Goal: Communication & Community: Answer question/provide support

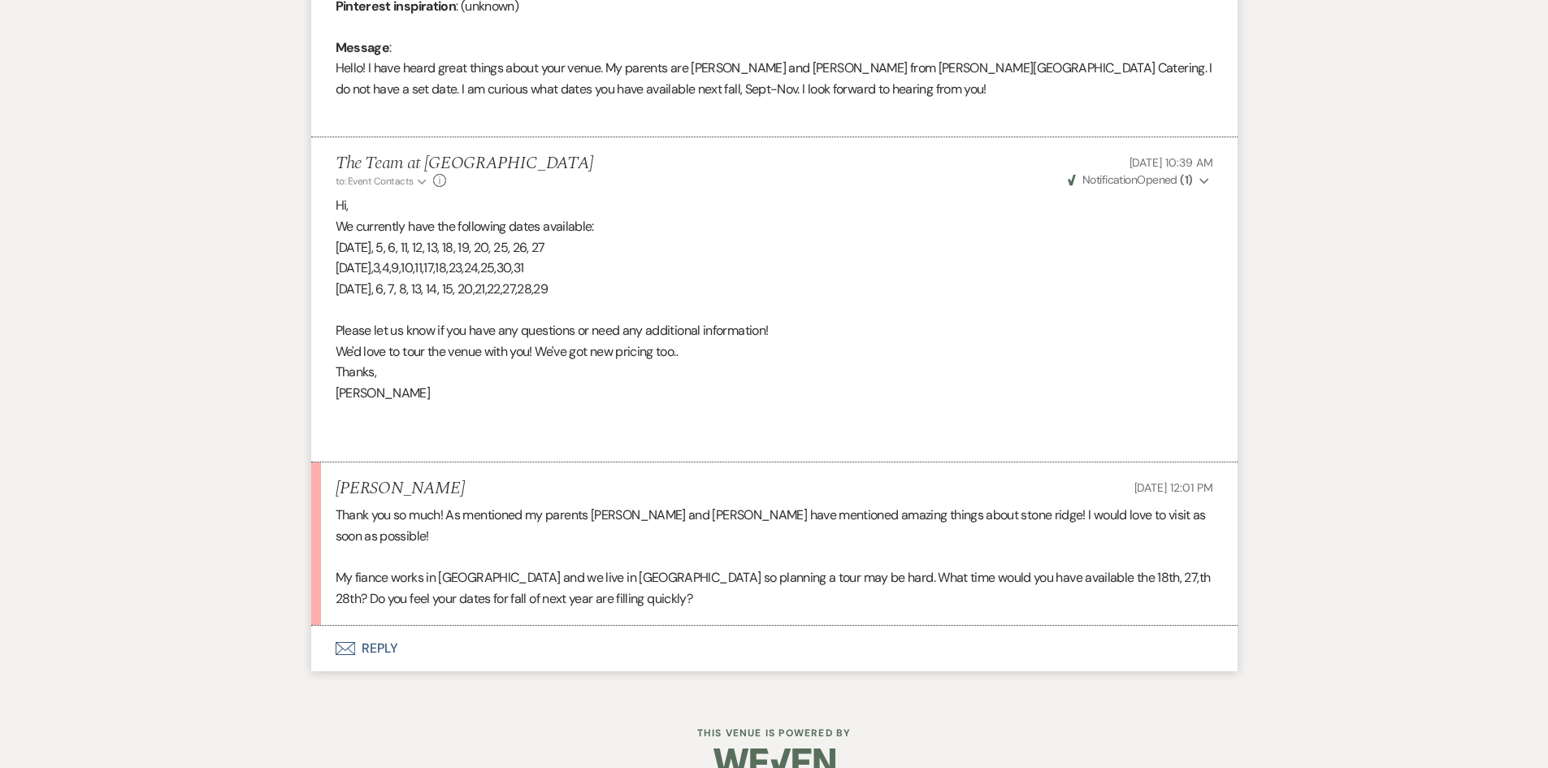
click at [373, 626] on button "Envelope Reply" at bounding box center [774, 649] width 926 height 46
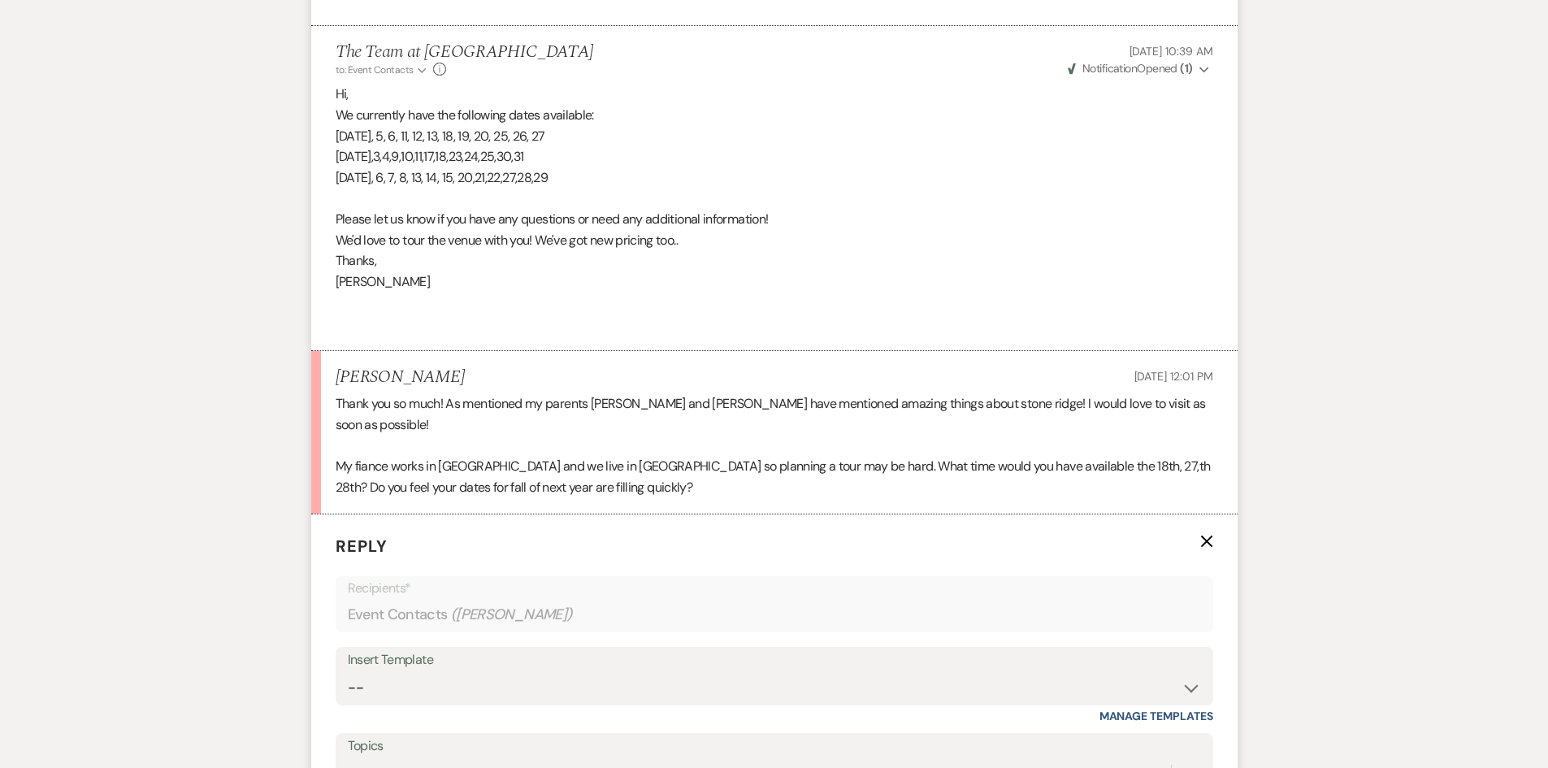
scroll to position [1234, 0]
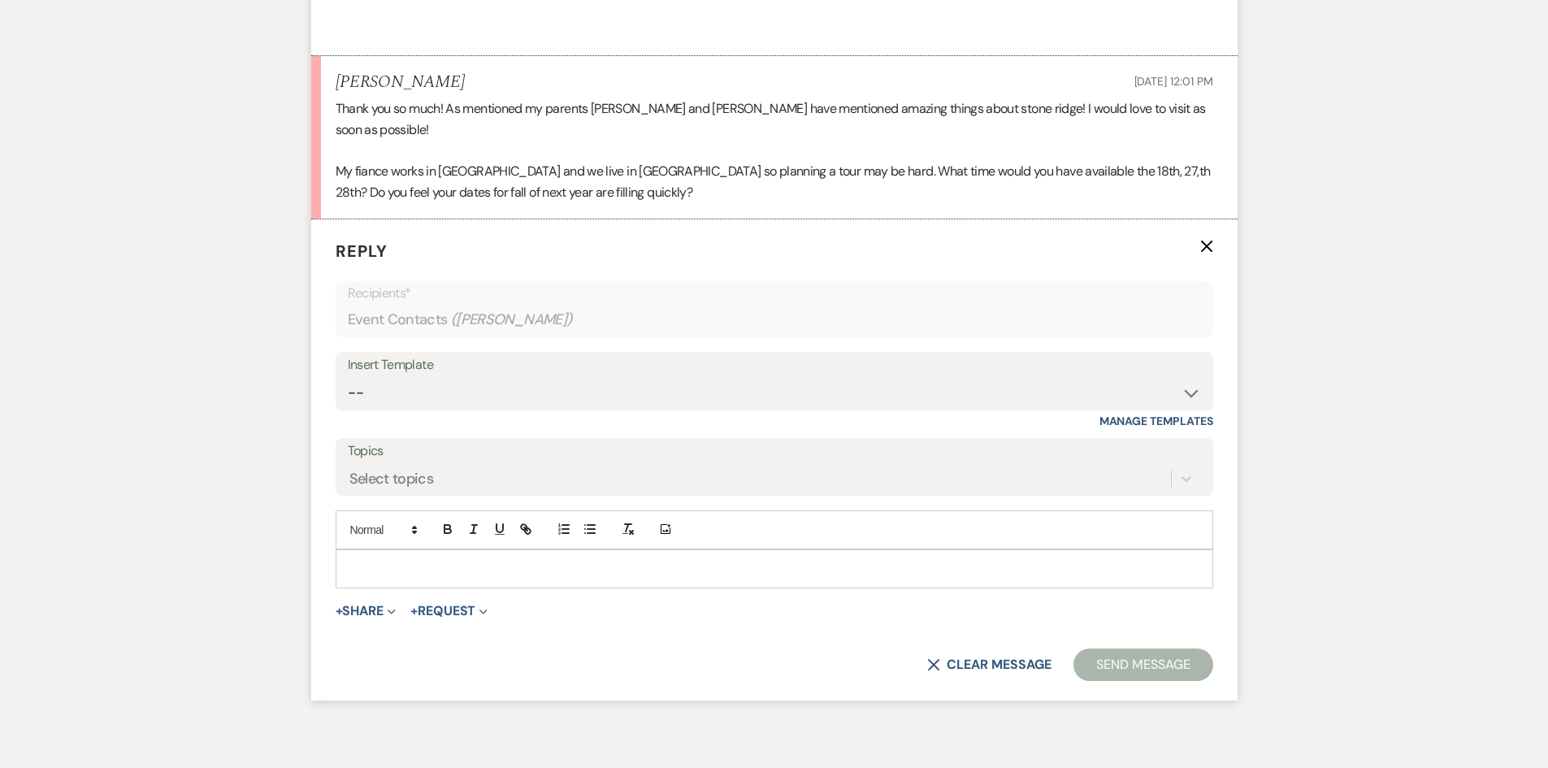
click at [371, 560] on p at bounding box center [775, 569] width 852 height 18
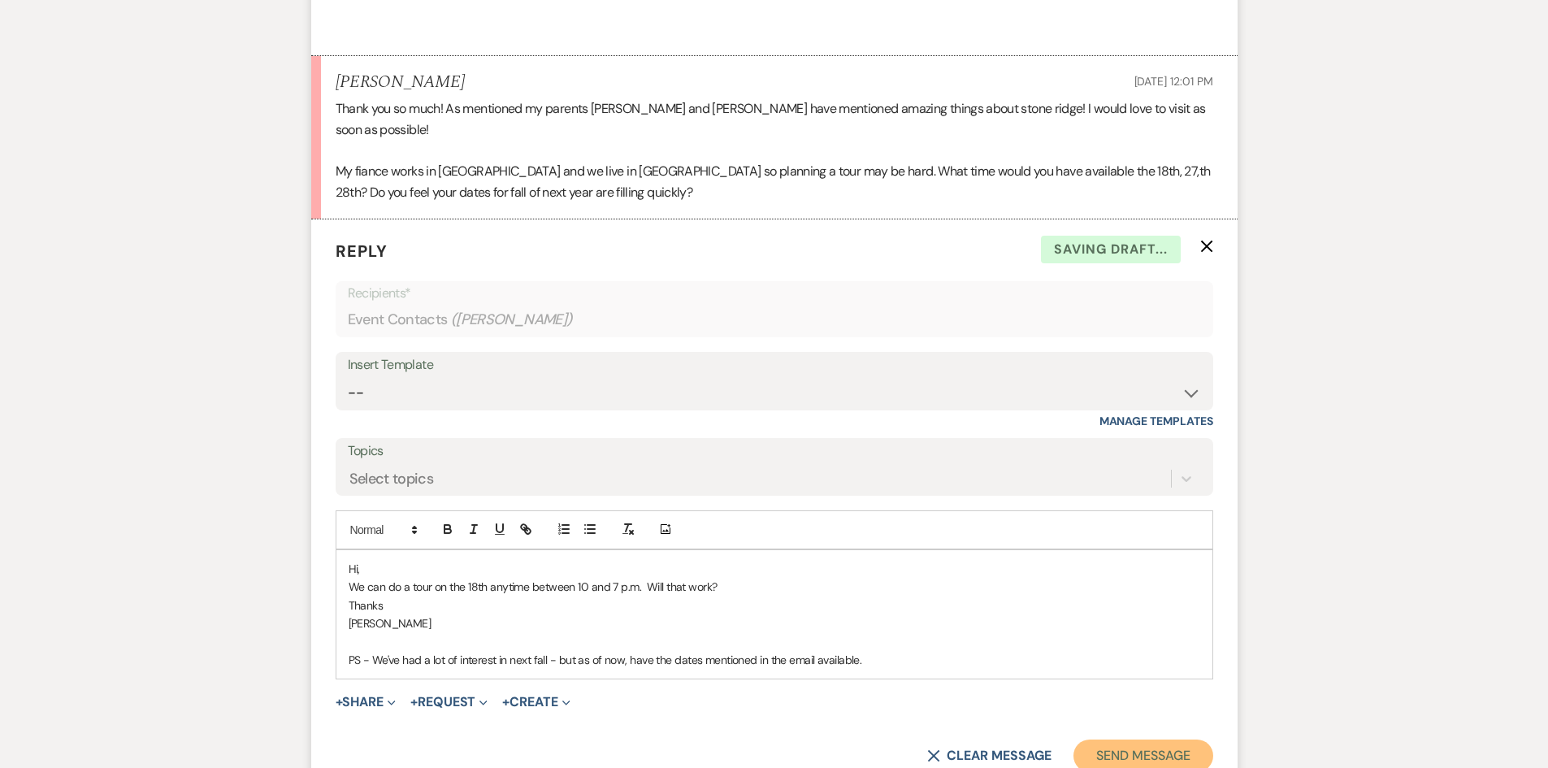
click at [1116, 740] on button "Send Message" at bounding box center [1143, 756] width 139 height 33
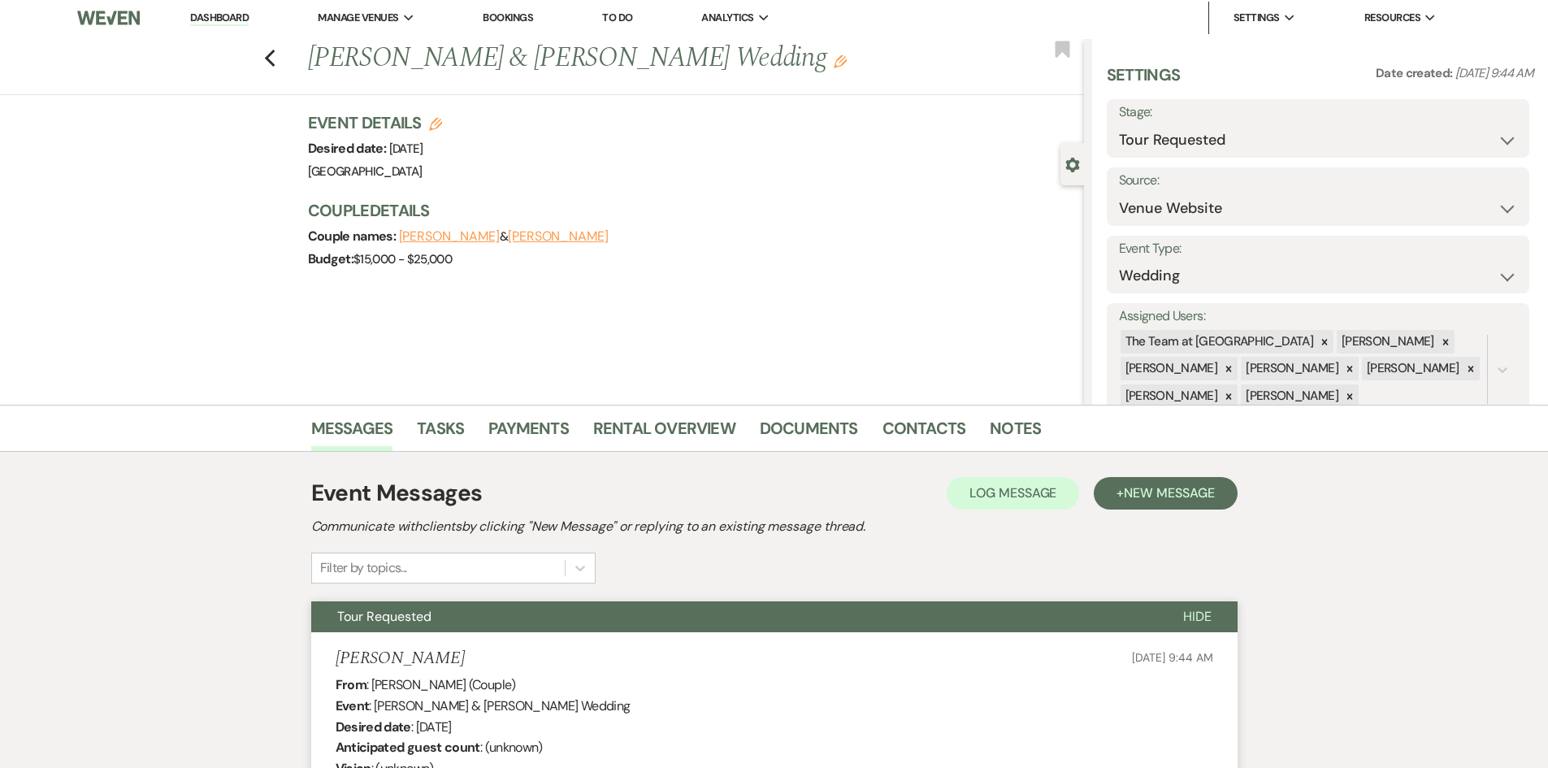
scroll to position [0, 0]
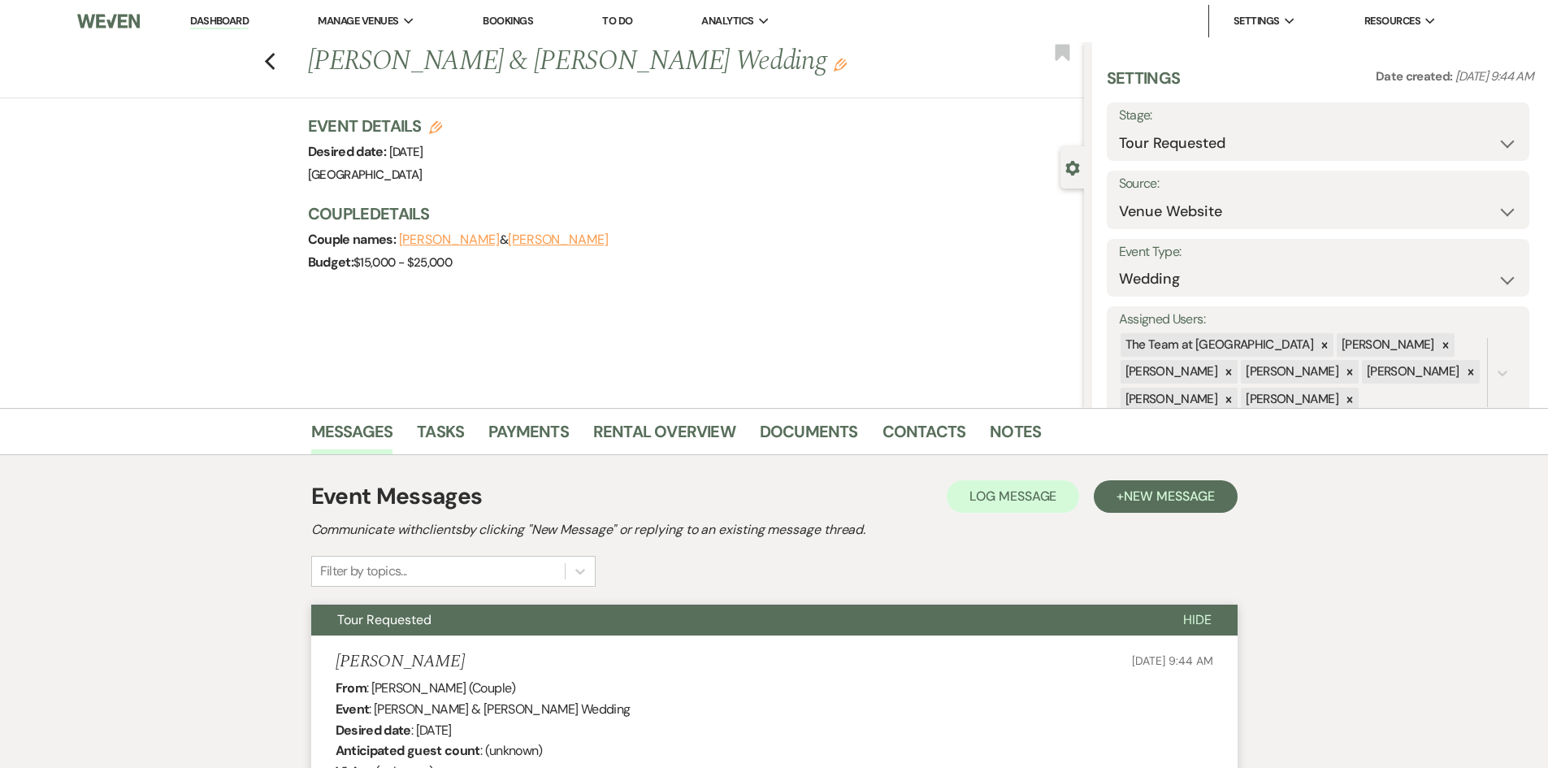
click at [214, 20] on link "Dashboard" at bounding box center [219, 21] width 59 height 15
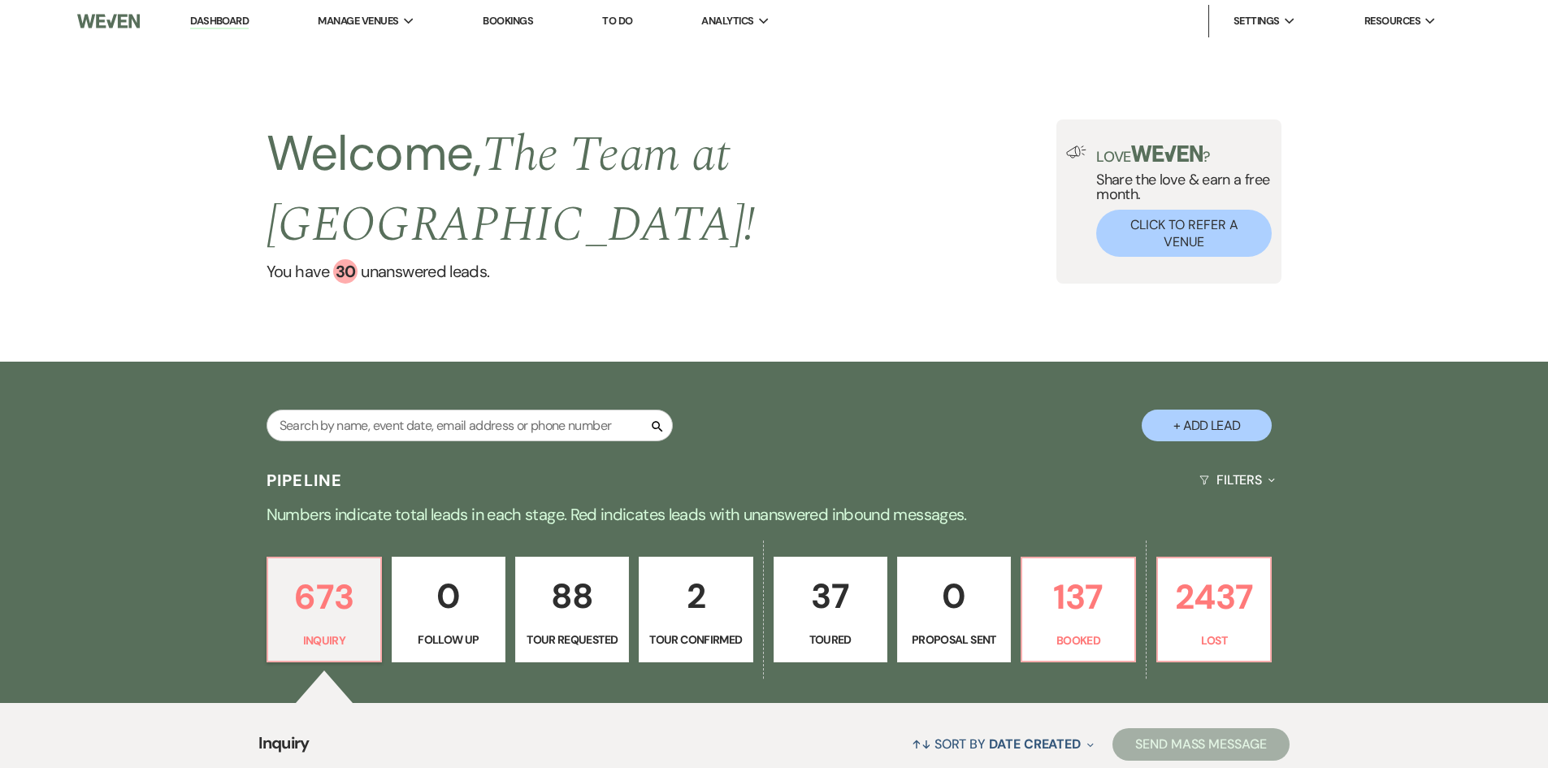
click at [215, 14] on link "Dashboard" at bounding box center [219, 21] width 59 height 15
click at [1078, 618] on p "137" at bounding box center [1078, 597] width 93 height 54
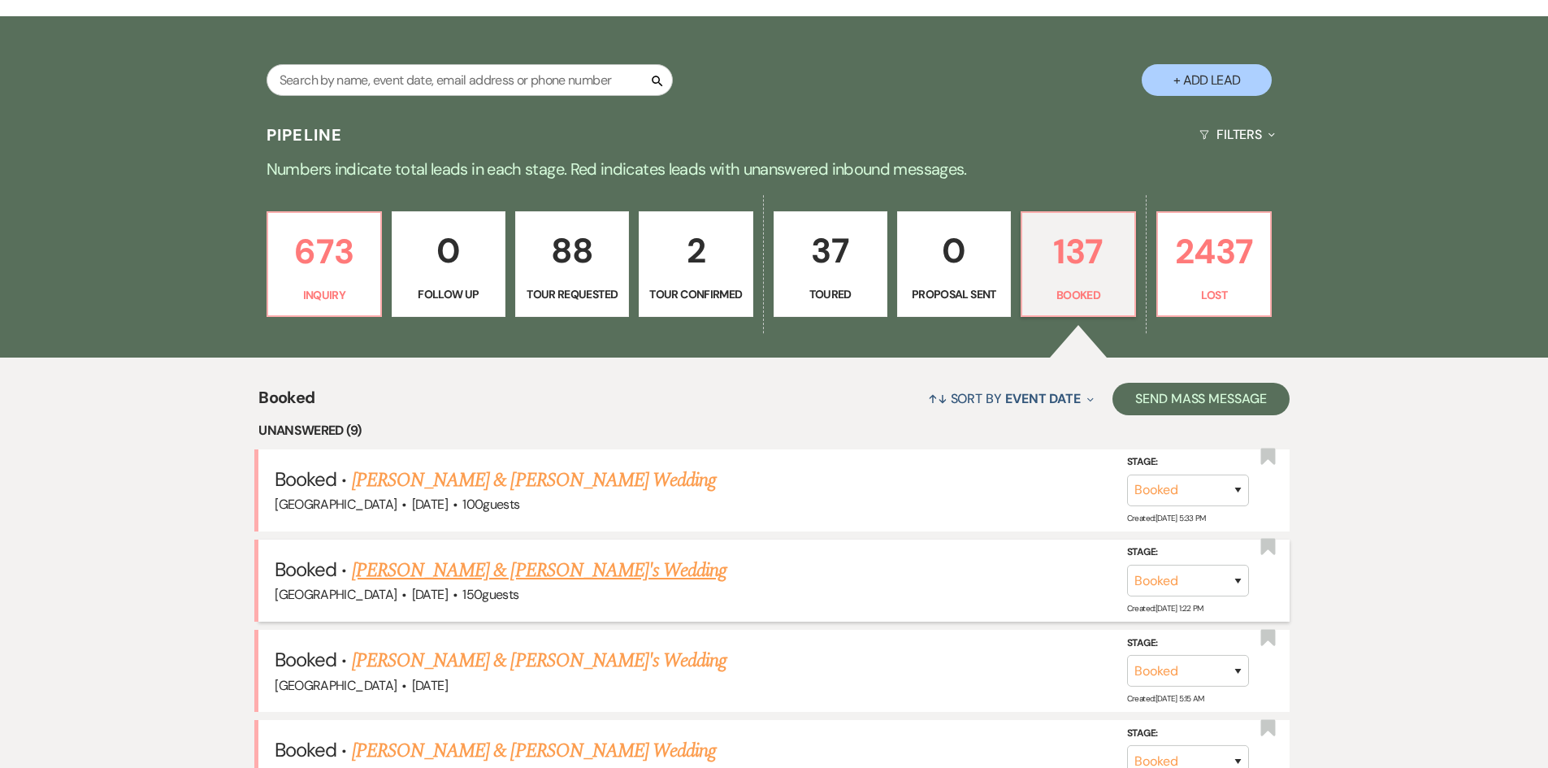
scroll to position [488, 0]
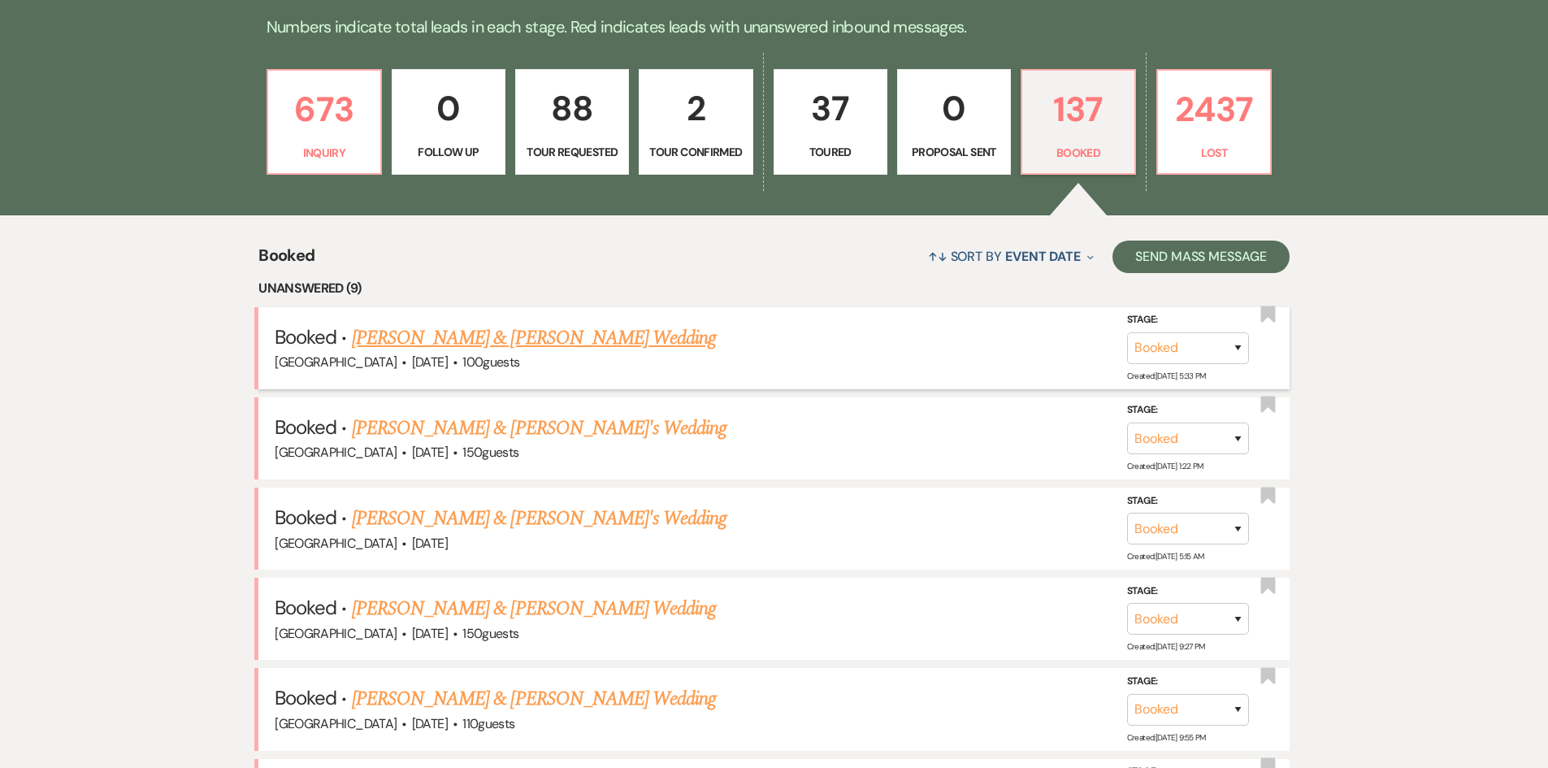
click at [583, 333] on link "Adam Kreider & Angela Rabbai's Wedding" at bounding box center [534, 337] width 364 height 29
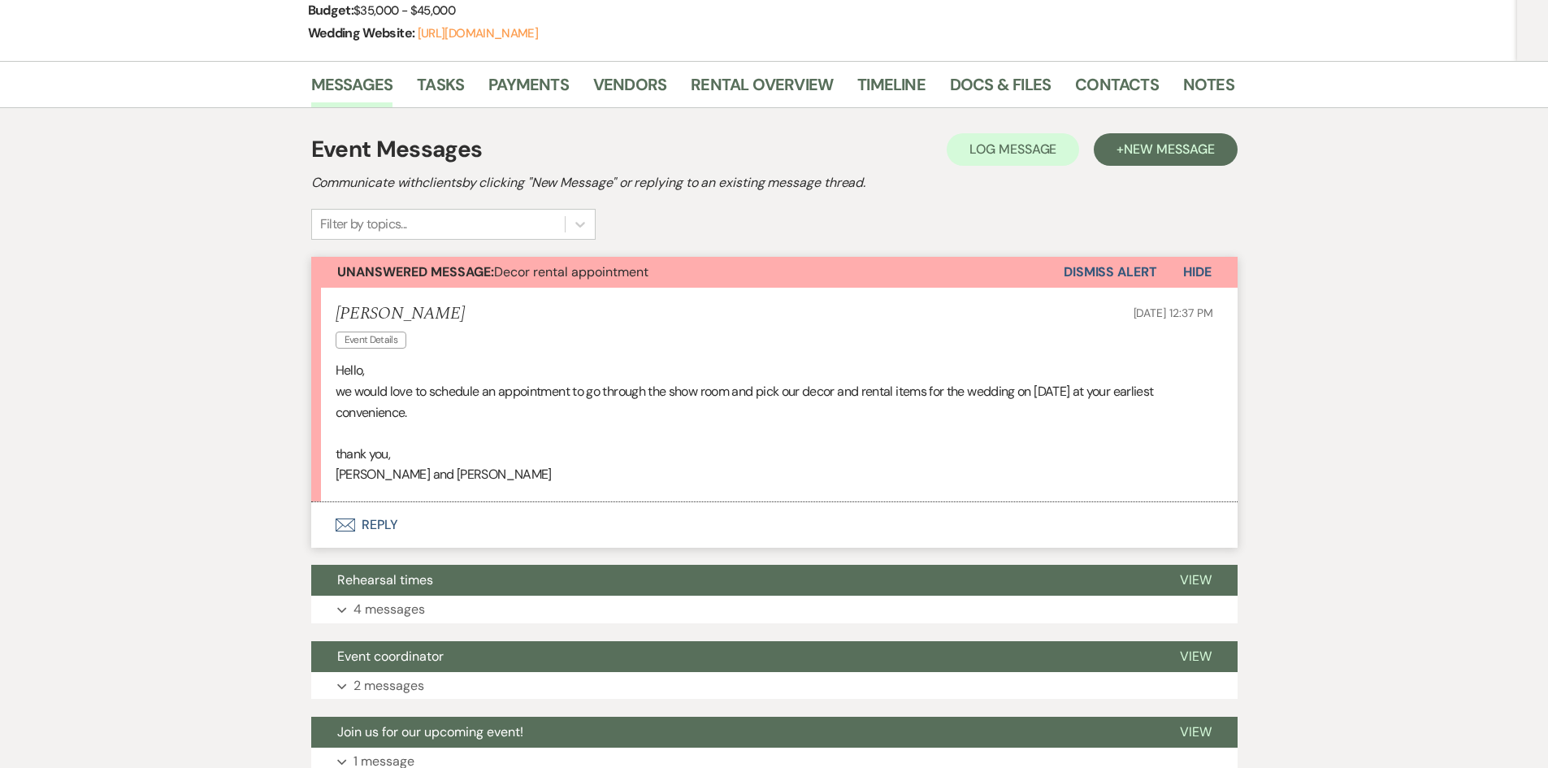
click at [377, 524] on button "Envelope Reply" at bounding box center [774, 525] width 926 height 46
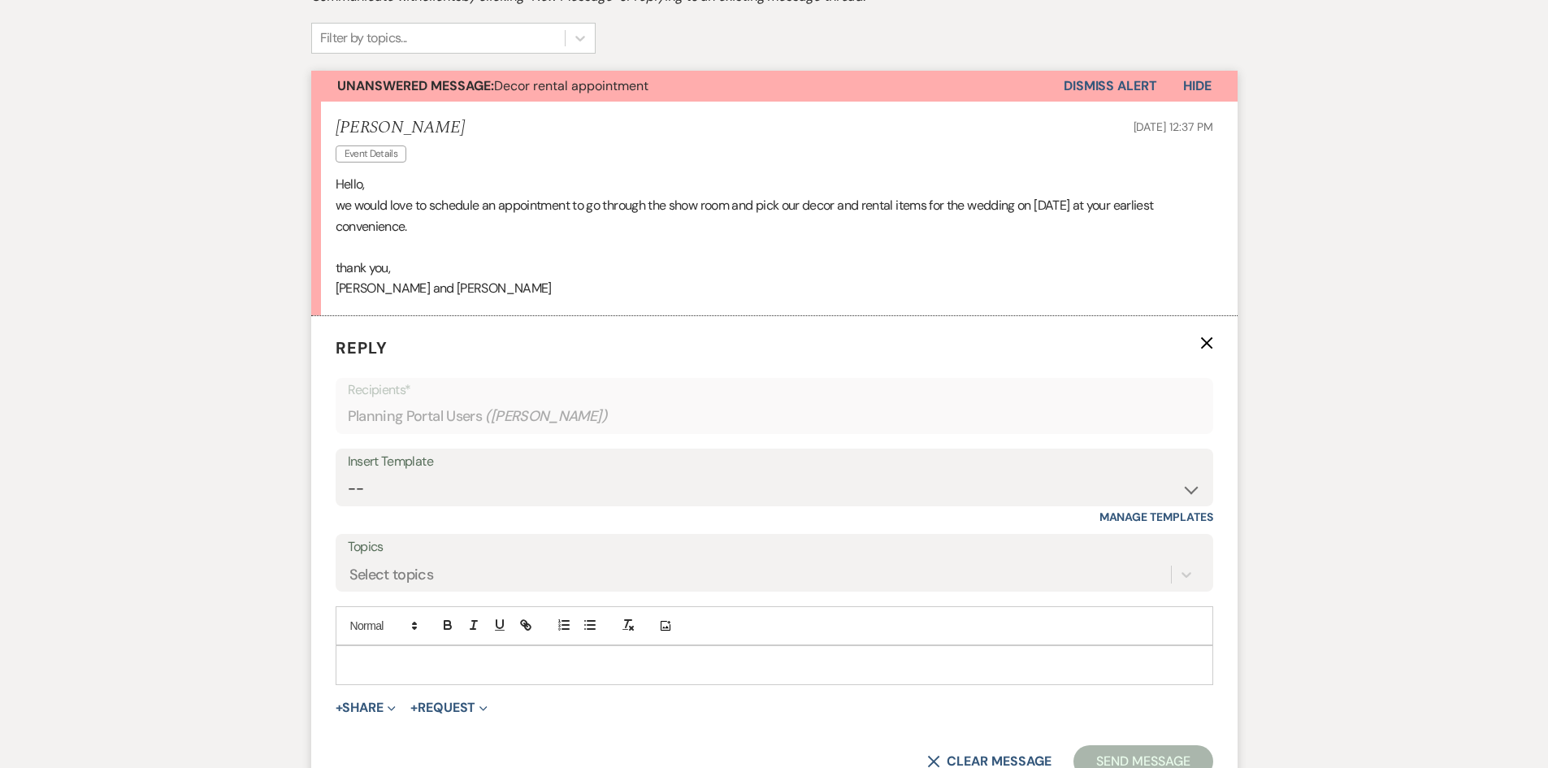
scroll to position [788, 0]
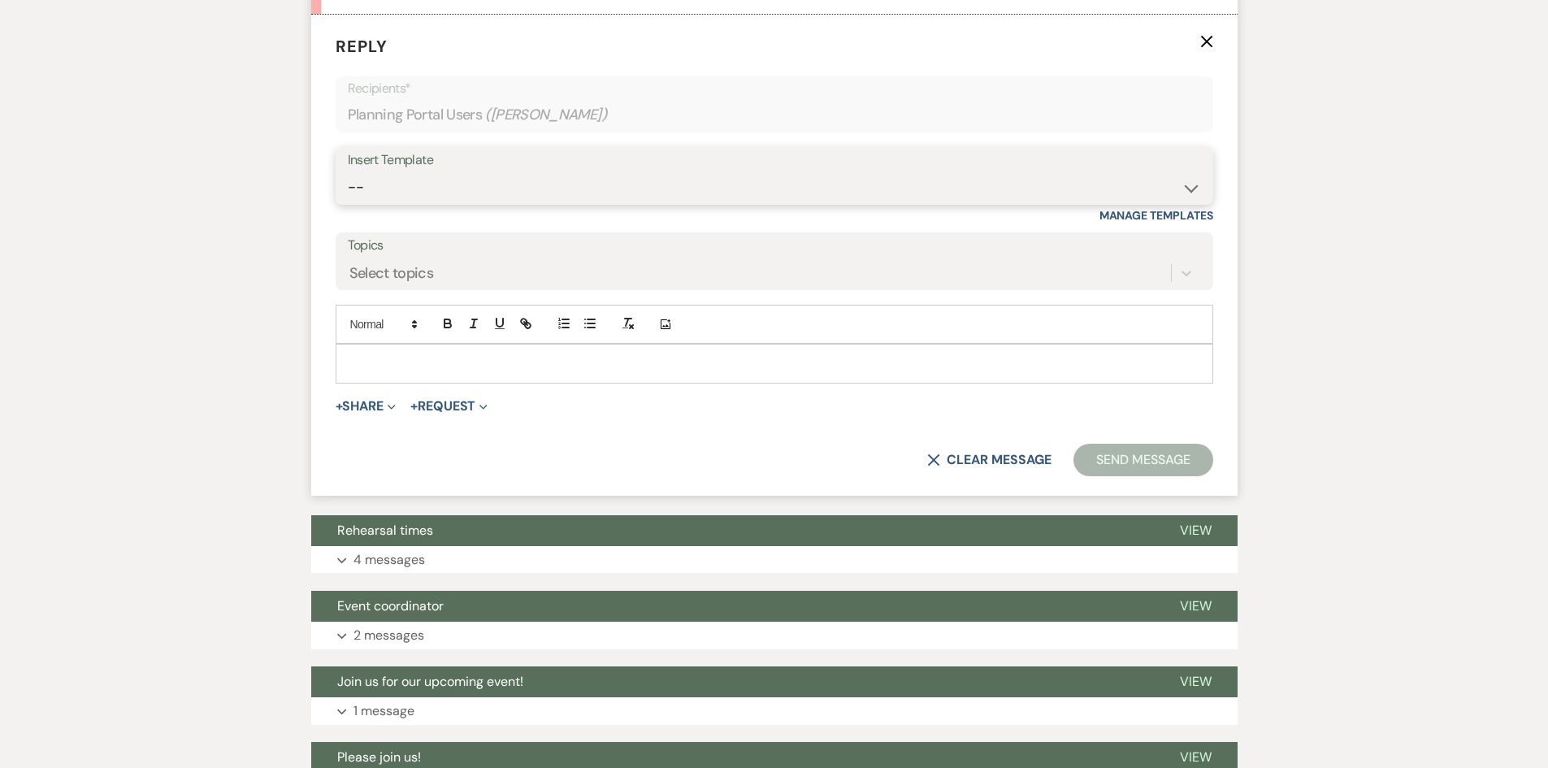
click at [1197, 188] on select "-- Initial Inquiry Auto Response - Weddings Contract - Corporate & Private Even…" at bounding box center [774, 187] width 853 height 32
select select "1181"
click at [348, 171] on select "-- Initial Inquiry Auto Response - Weddings Contract - Corporate & Private Even…" at bounding box center [774, 187] width 853 height 32
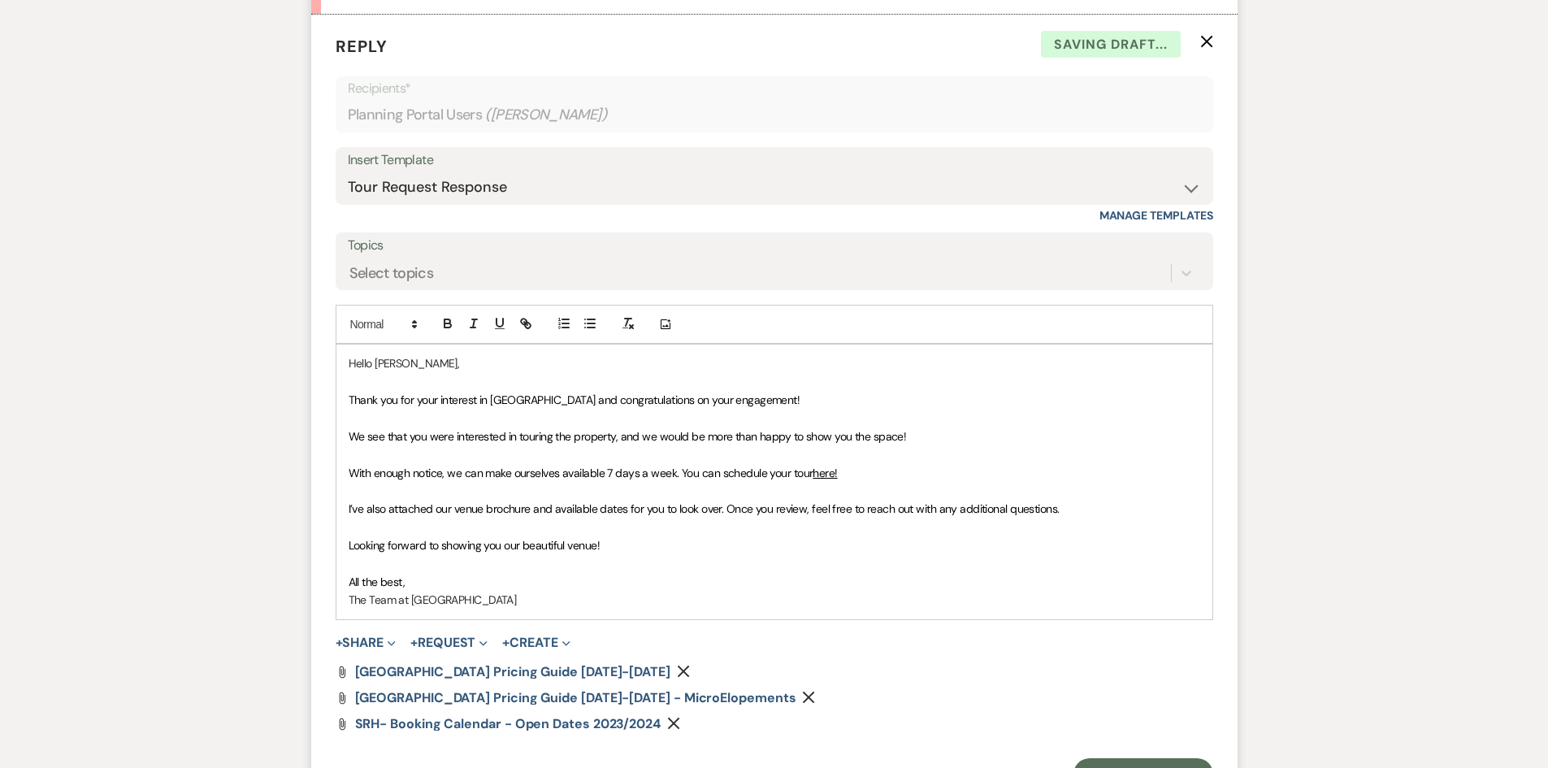
click at [828, 472] on link "here!" at bounding box center [825, 473] width 24 height 15
click at [821, 503] on link "[URL][DOMAIN_NAME]" at bounding box center [778, 504] width 102 height 21
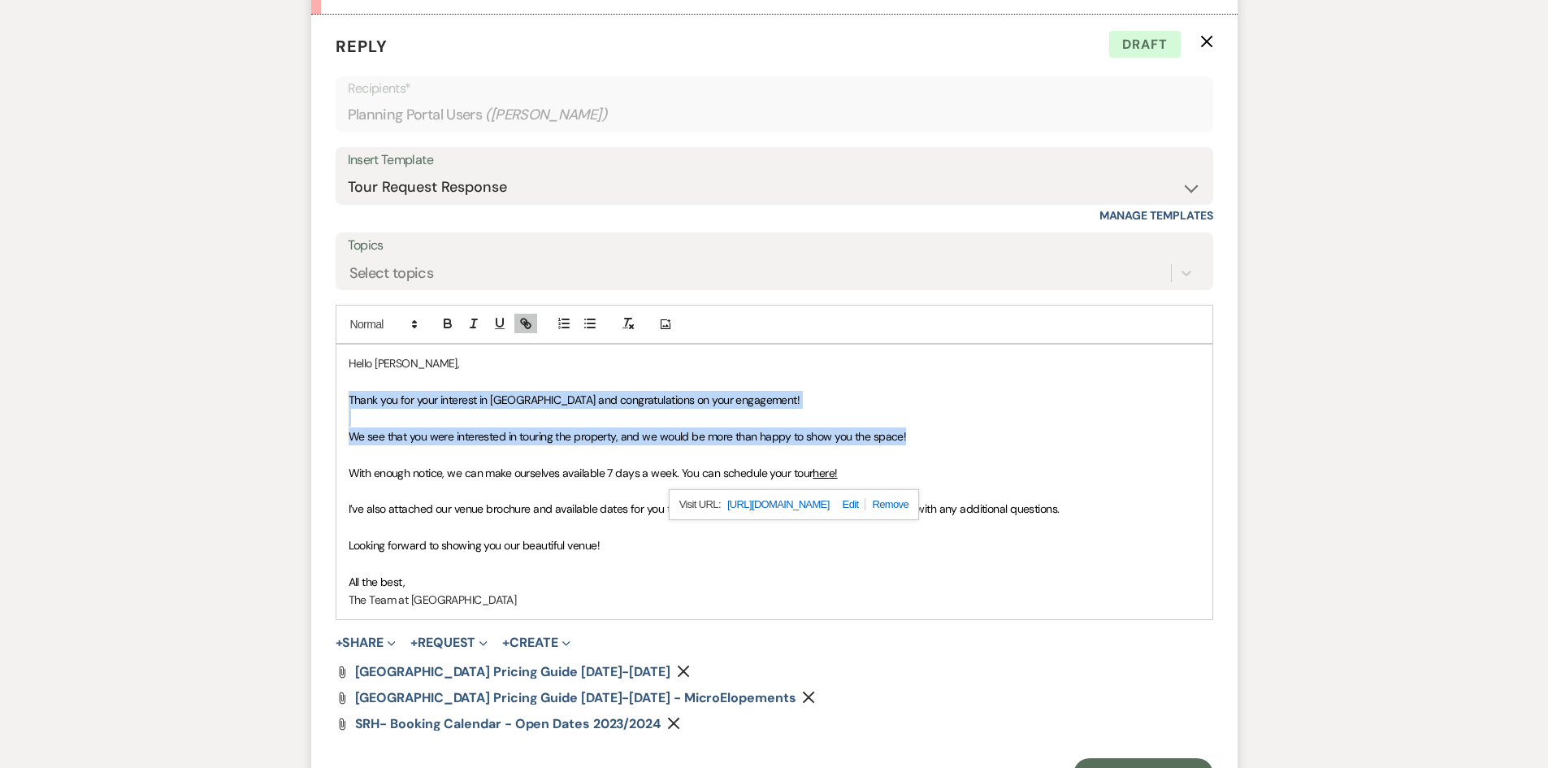
drag, startPoint x: 349, startPoint y: 397, endPoint x: 914, endPoint y: 443, distance: 567.5
click at [914, 443] on div "Hello [PERSON_NAME], Thank you for your interest in [GEOGRAPHIC_DATA] and congr…" at bounding box center [774, 482] width 876 height 274
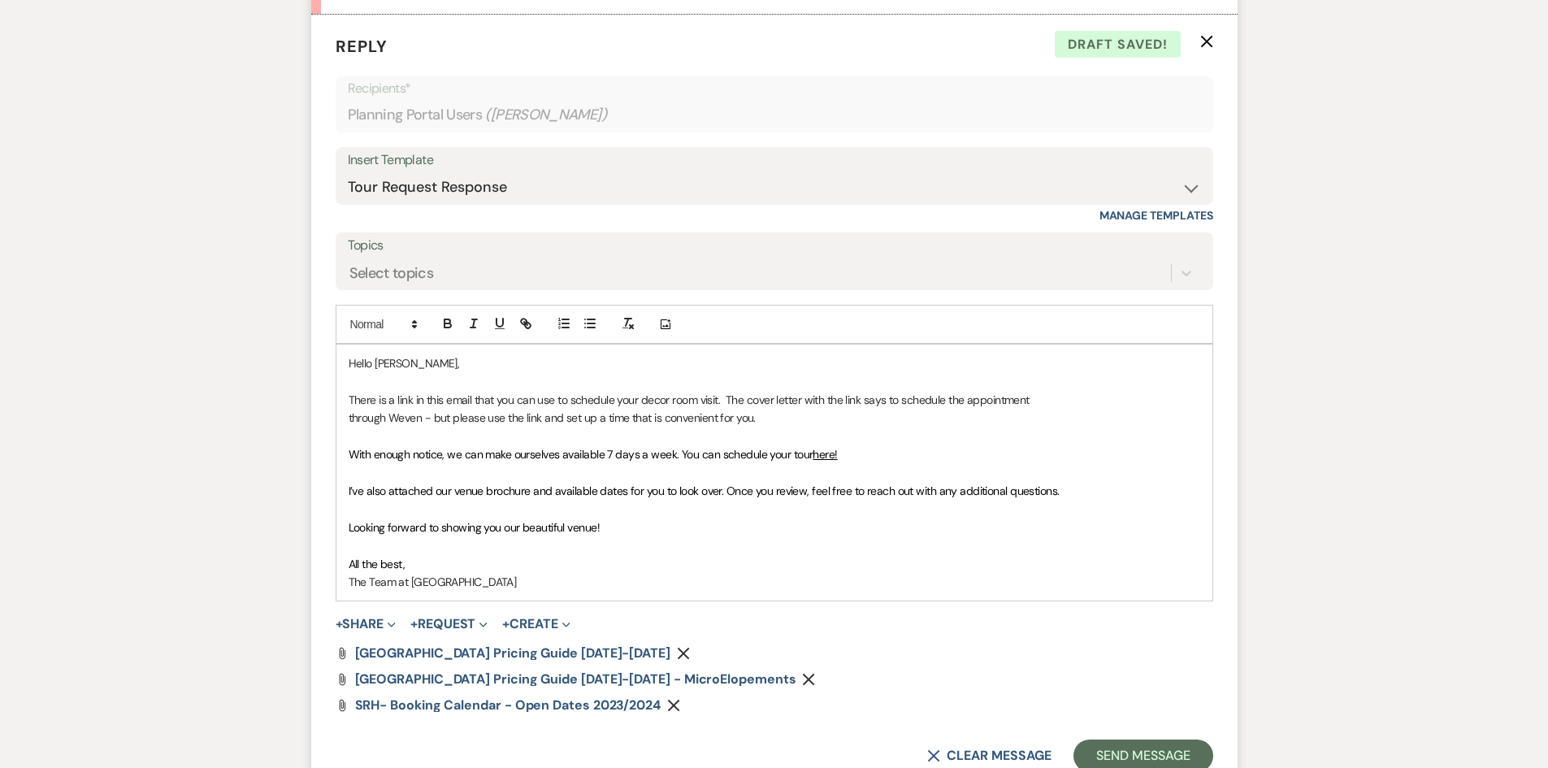
click at [679, 452] on span "With enough notice, we can make ourselves available 7 days a week. You can sche…" at bounding box center [581, 454] width 465 height 15
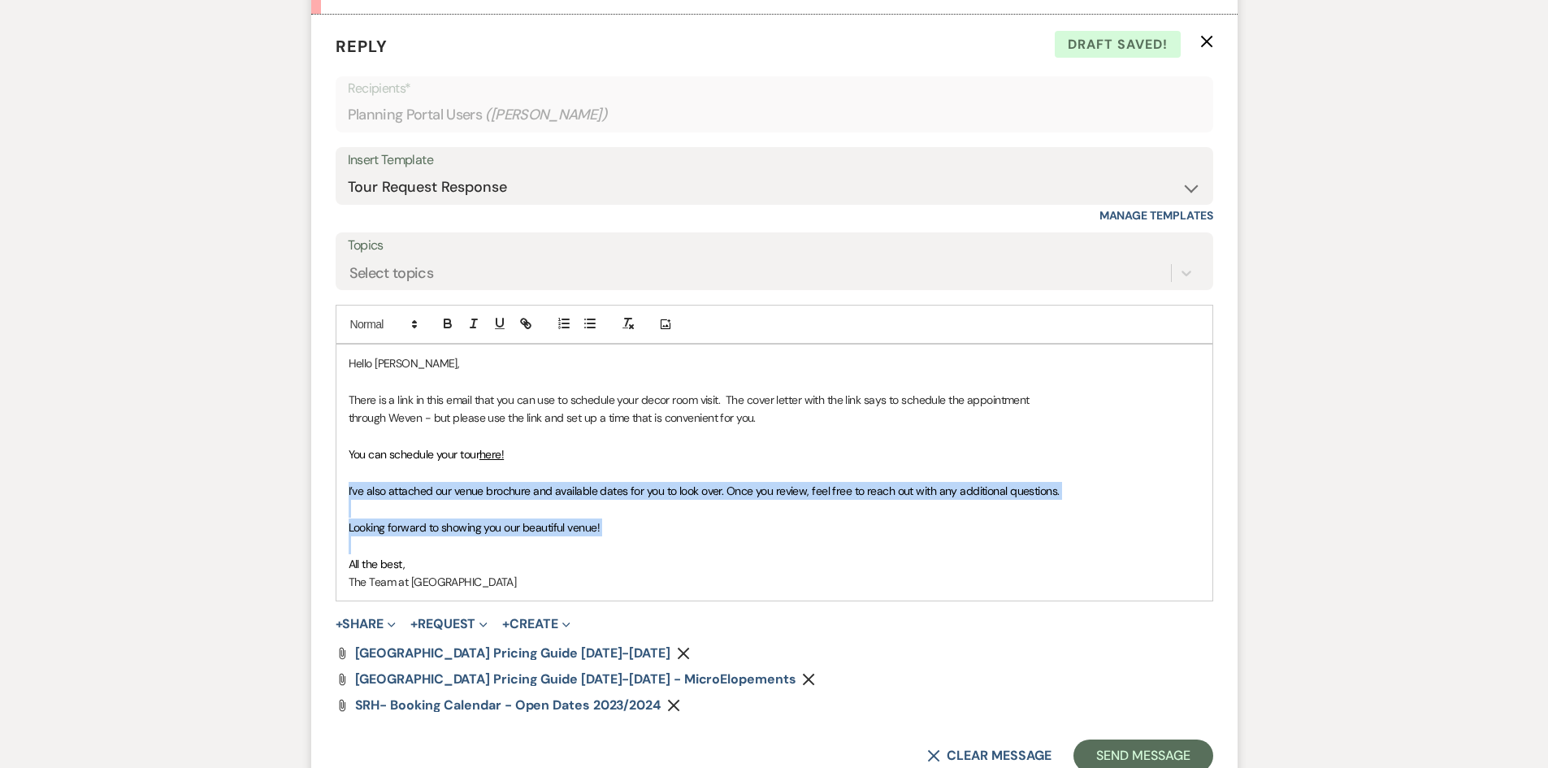
drag, startPoint x: 347, startPoint y: 485, endPoint x: 621, endPoint y: 540, distance: 279.4
click at [621, 540] on div "Hello [PERSON_NAME], There is a link in this email that you can use to schedule…" at bounding box center [774, 473] width 876 height 256
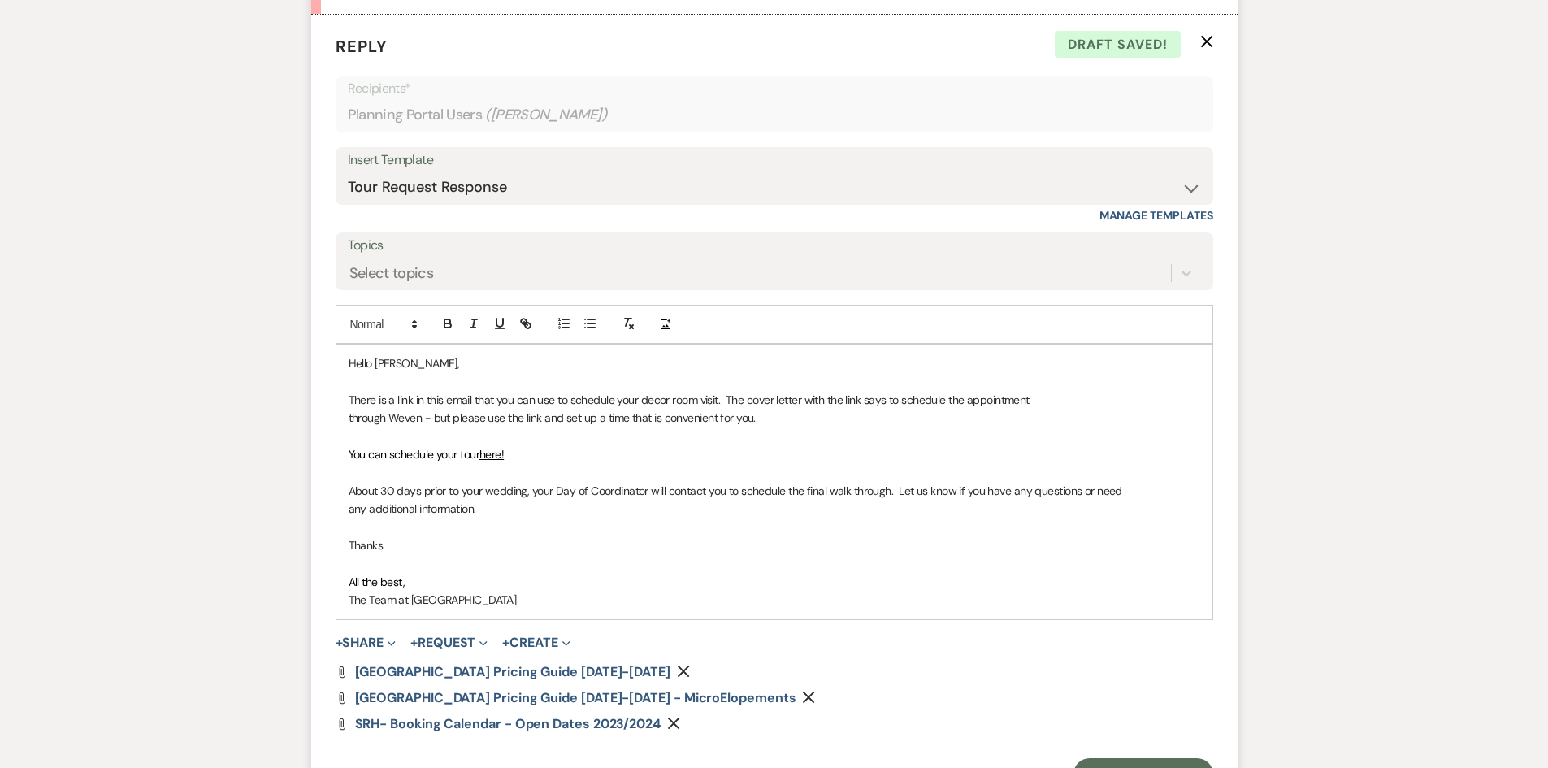
click at [677, 667] on icon "Remove" at bounding box center [683, 671] width 13 height 13
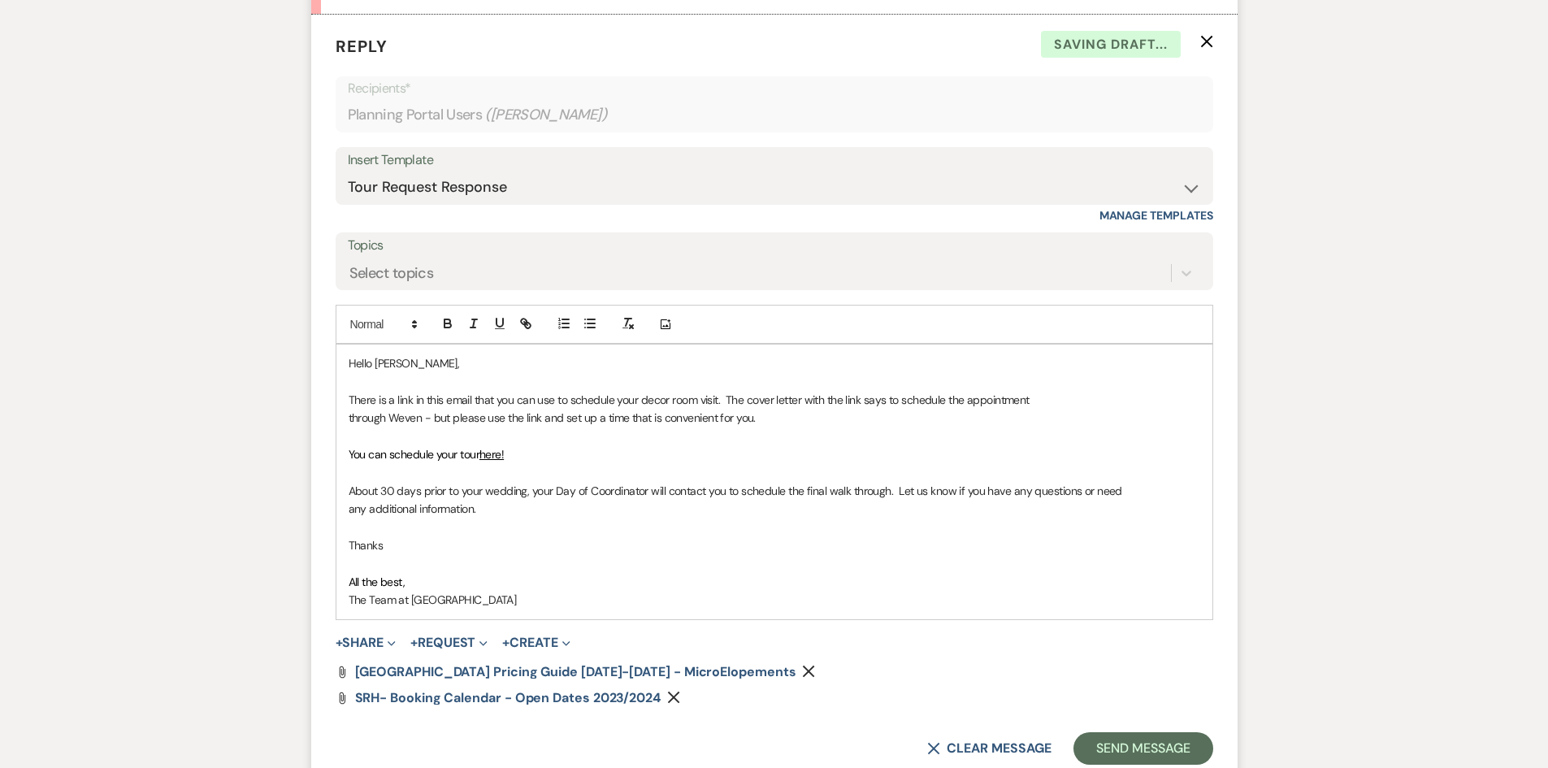
click at [803, 670] on use "button" at bounding box center [809, 672] width 12 height 12
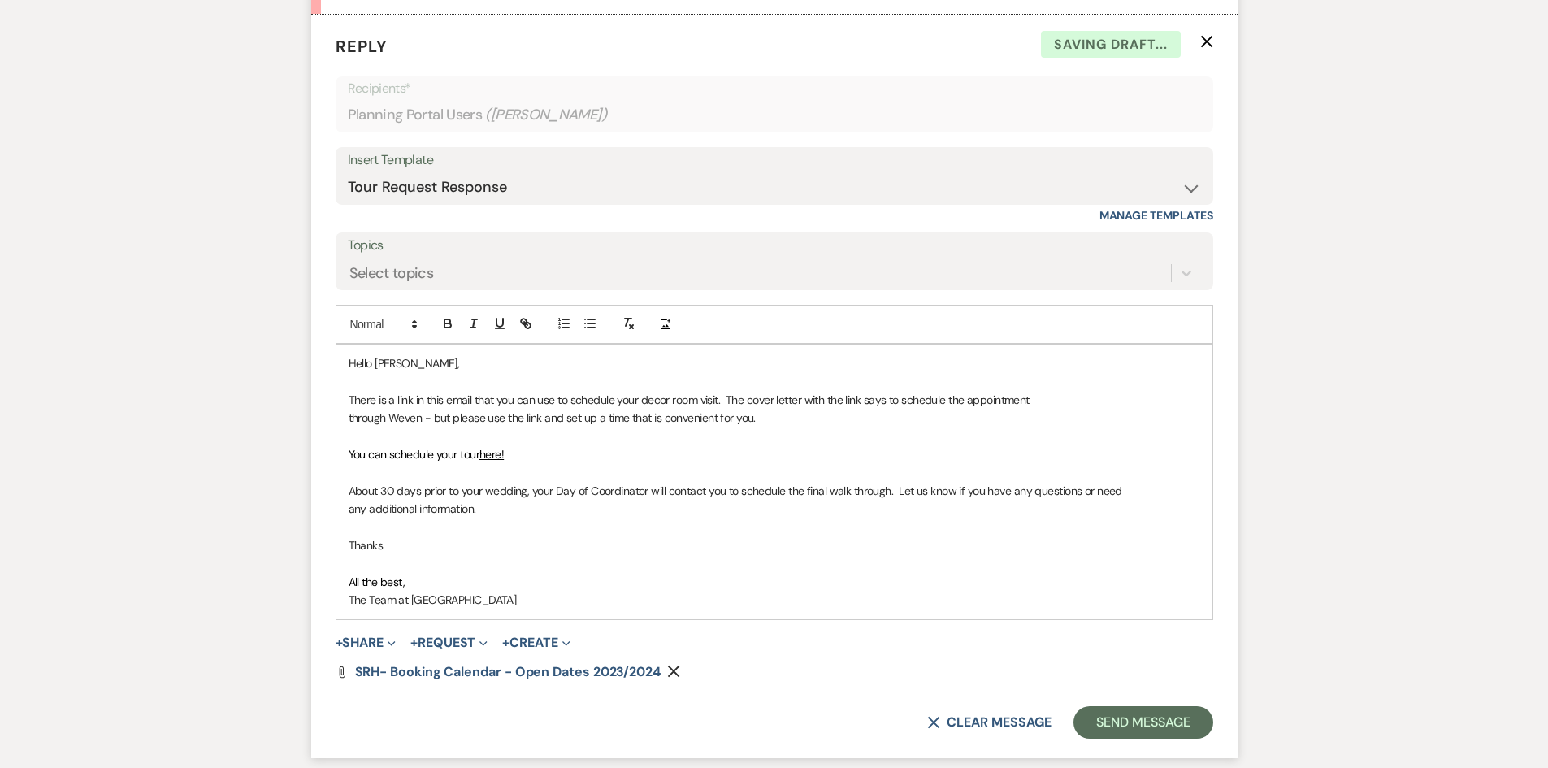
click at [676, 666] on icon "Remove" at bounding box center [673, 671] width 13 height 13
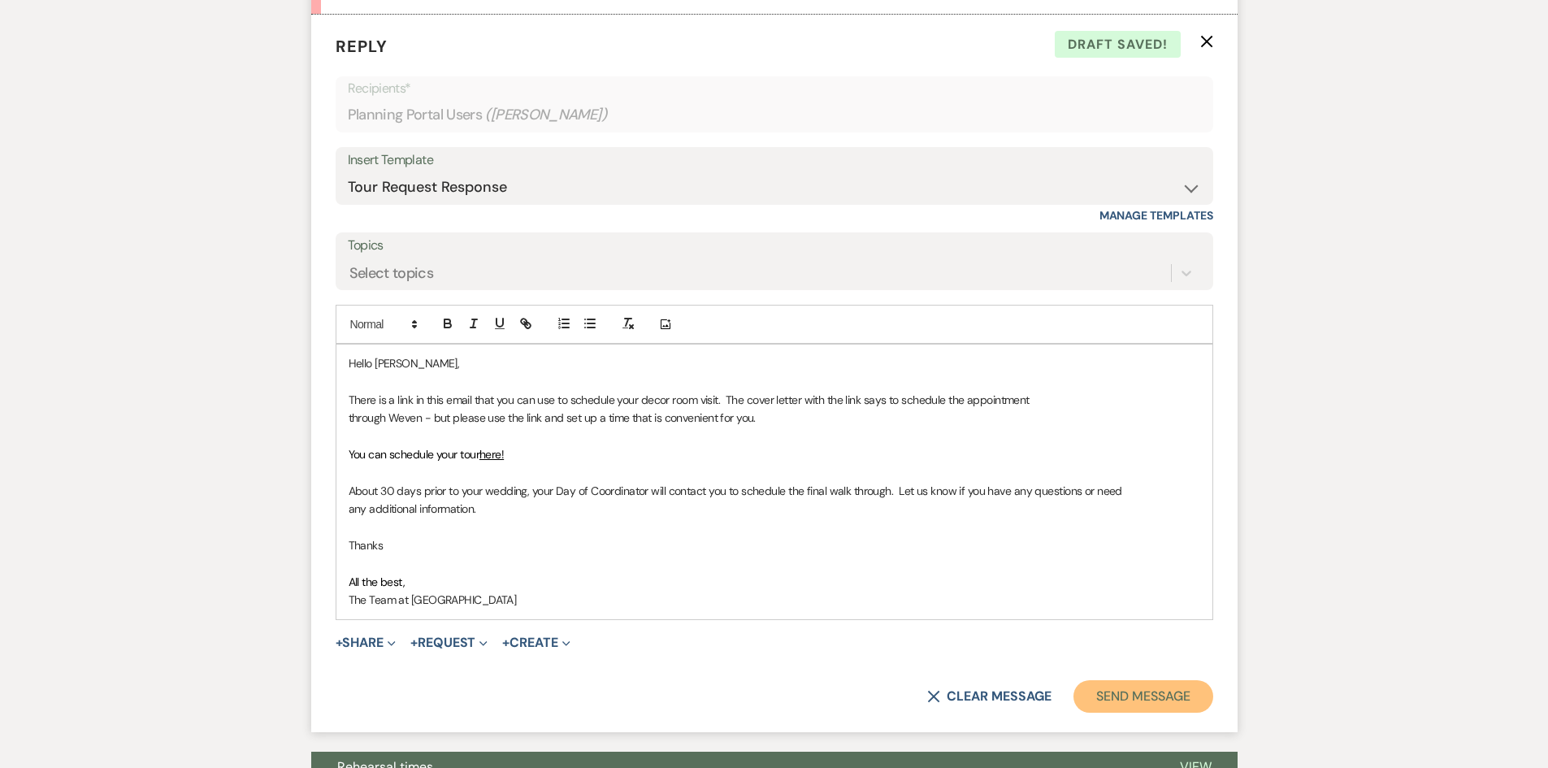
click at [1130, 688] on button "Send Message" at bounding box center [1143, 696] width 139 height 33
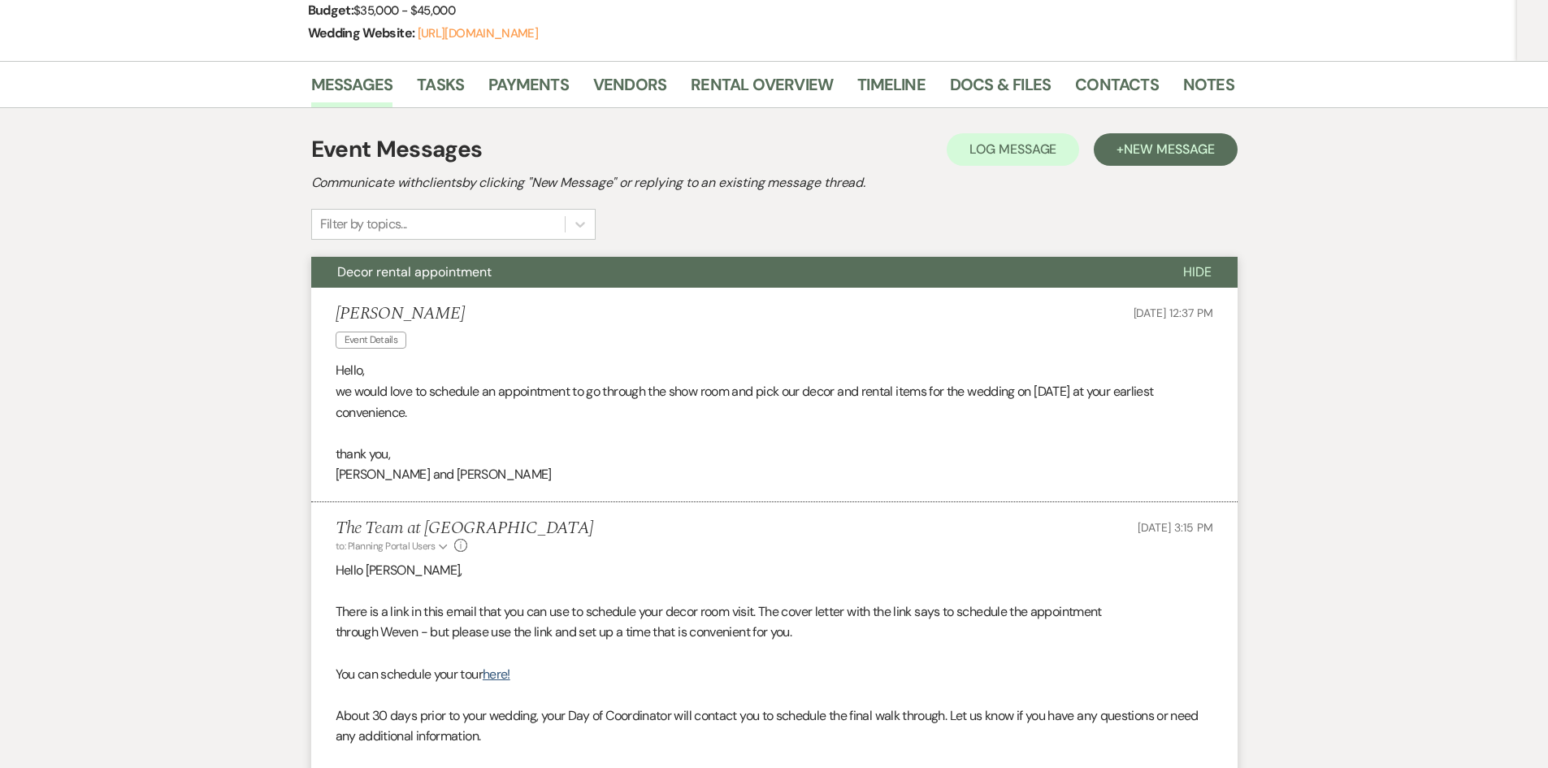
scroll to position [0, 0]
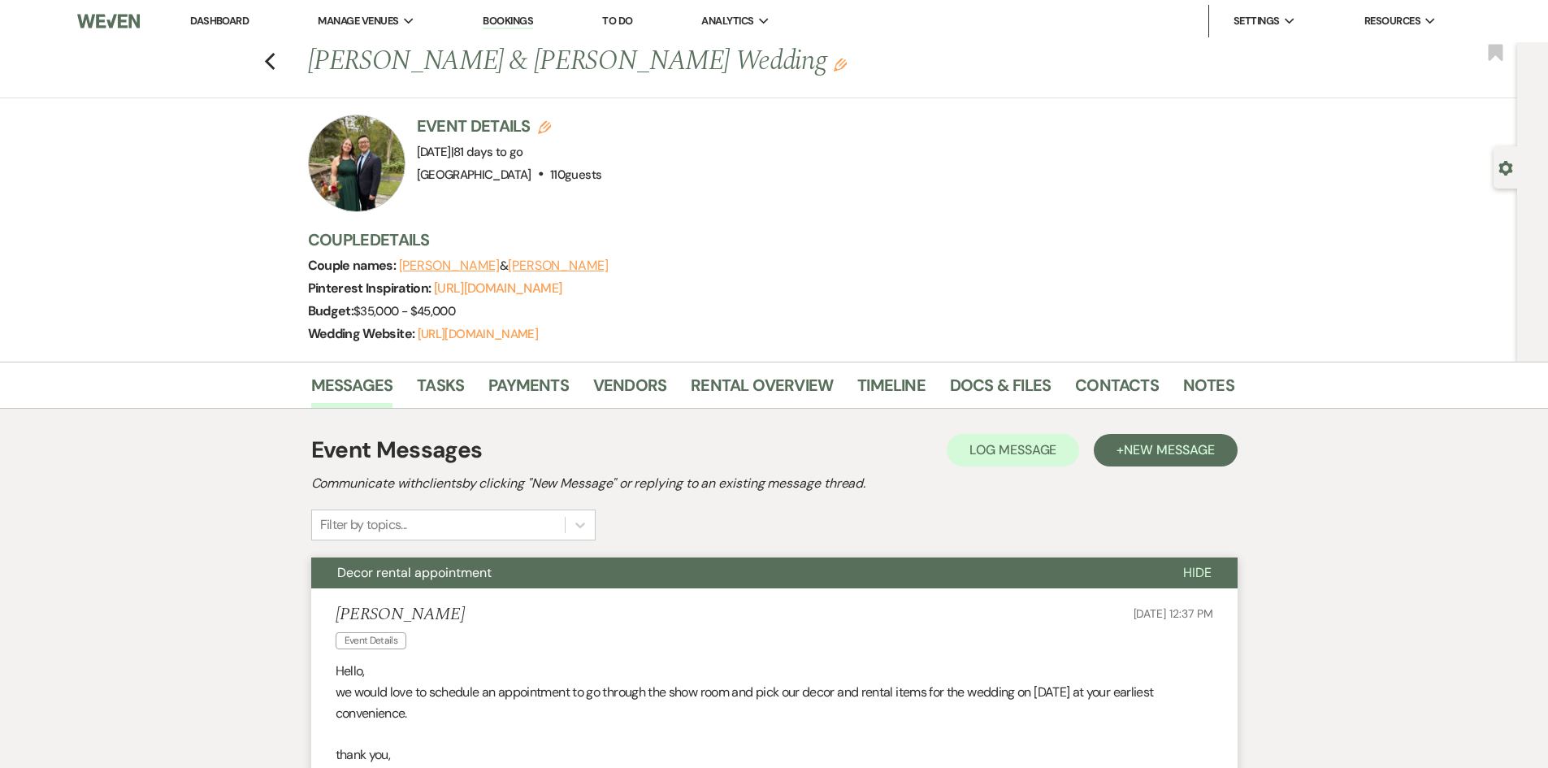
click at [220, 20] on link "Dashboard" at bounding box center [219, 21] width 59 height 14
